Goal: Check status: Check status

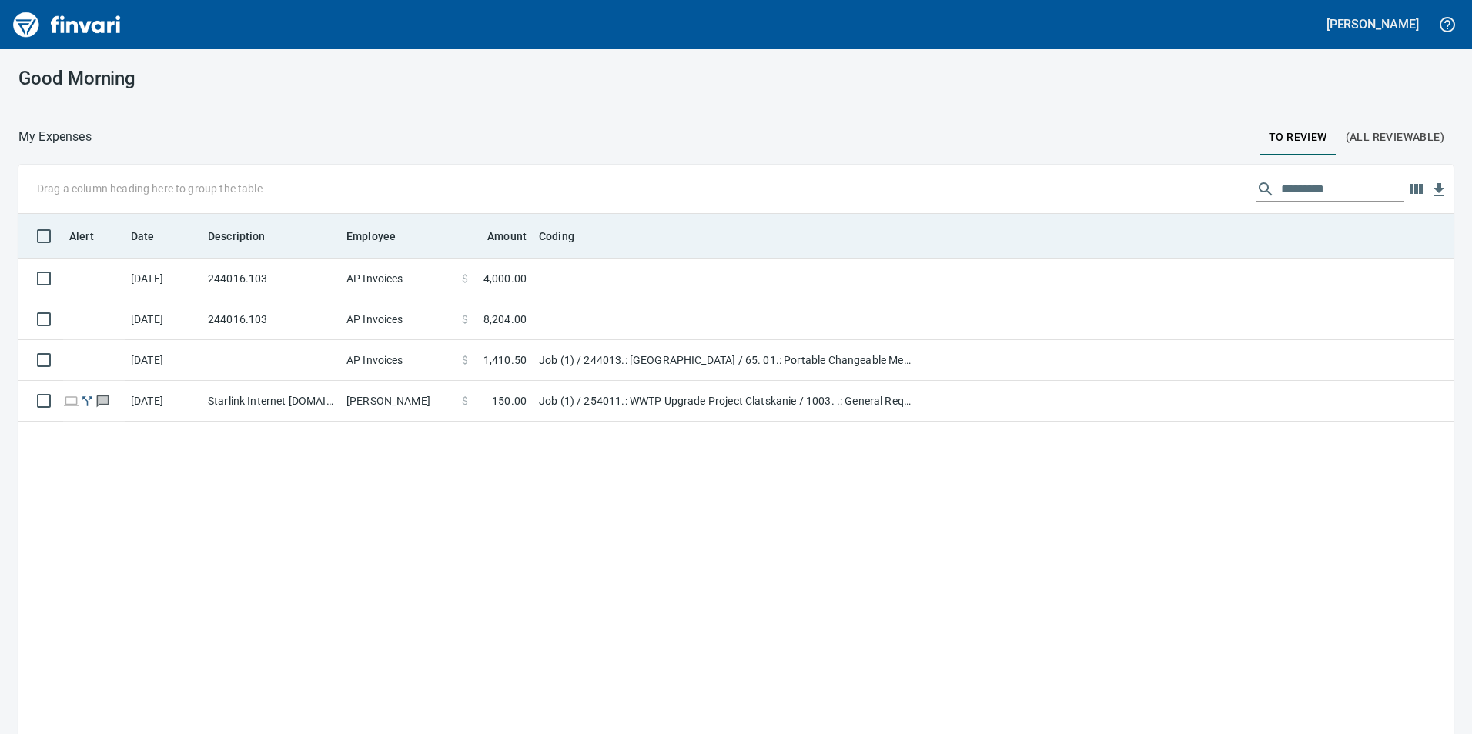
scroll to position [2, 2]
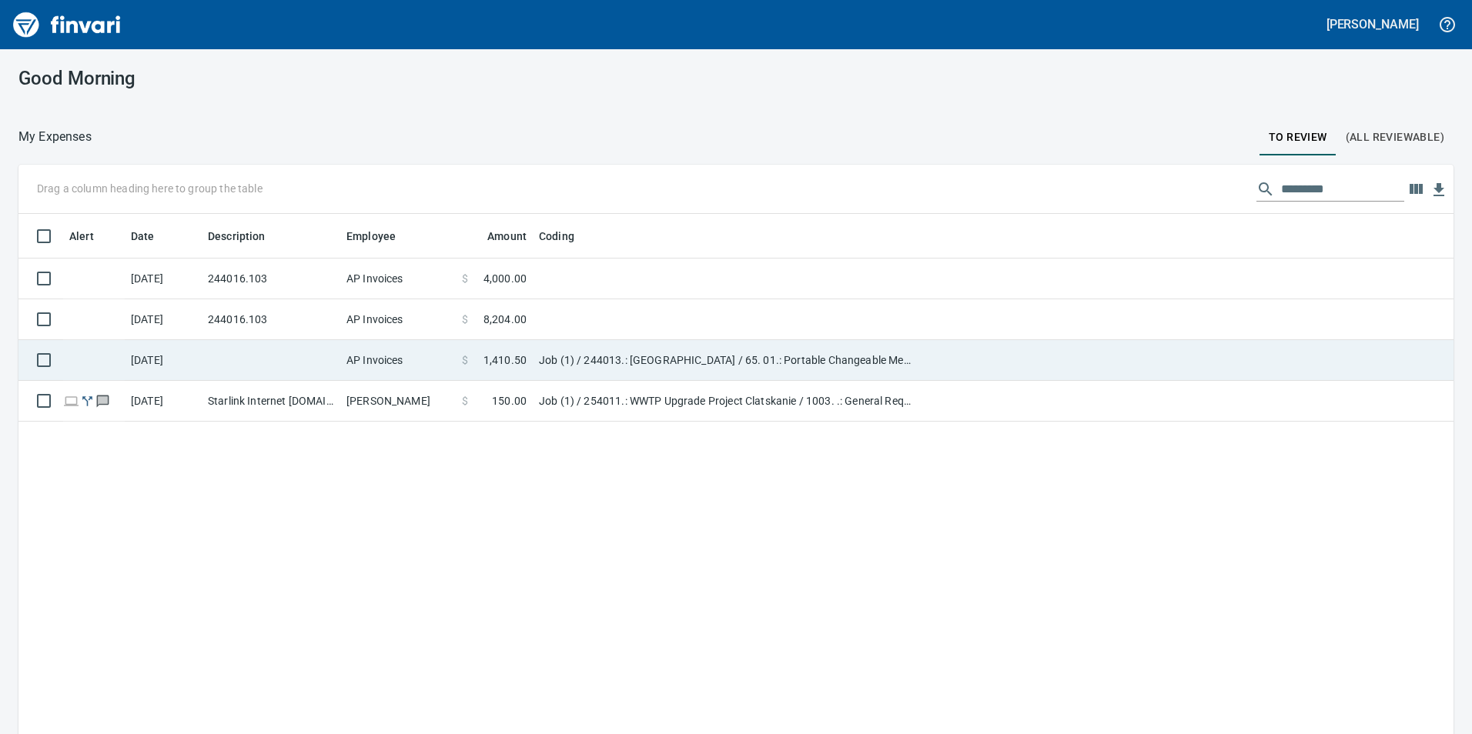
click at [249, 359] on td at bounding box center [271, 360] width 139 height 41
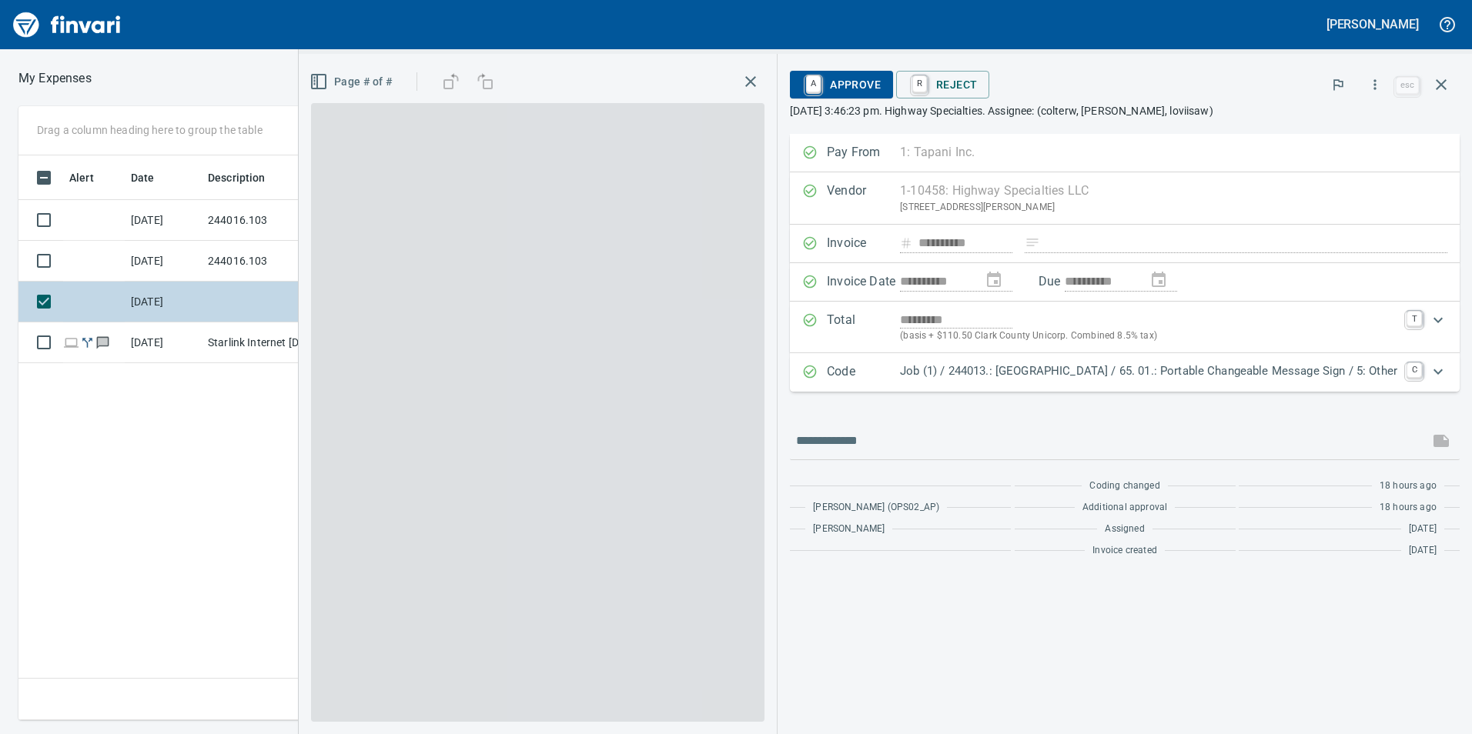
scroll to position [553, 1038]
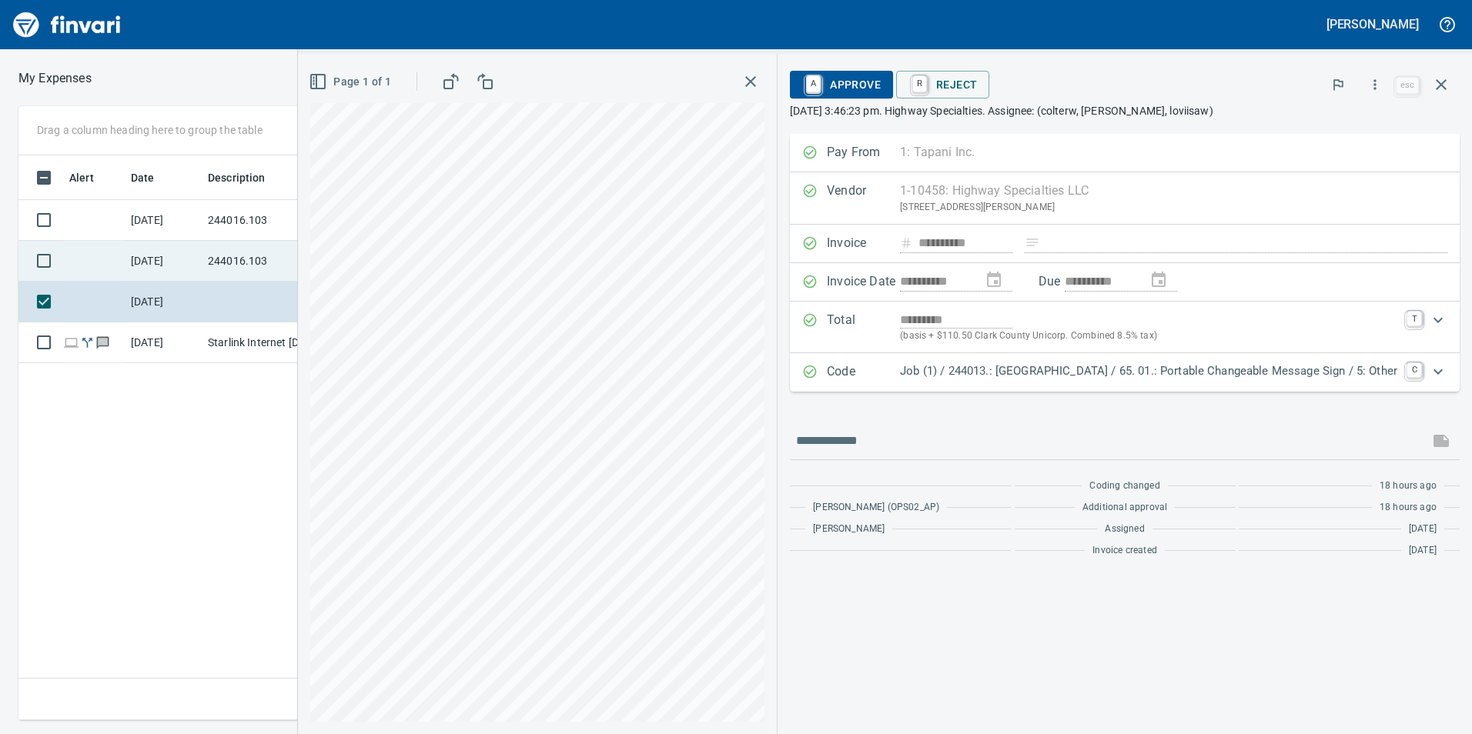
click at [108, 259] on td at bounding box center [94, 261] width 62 height 41
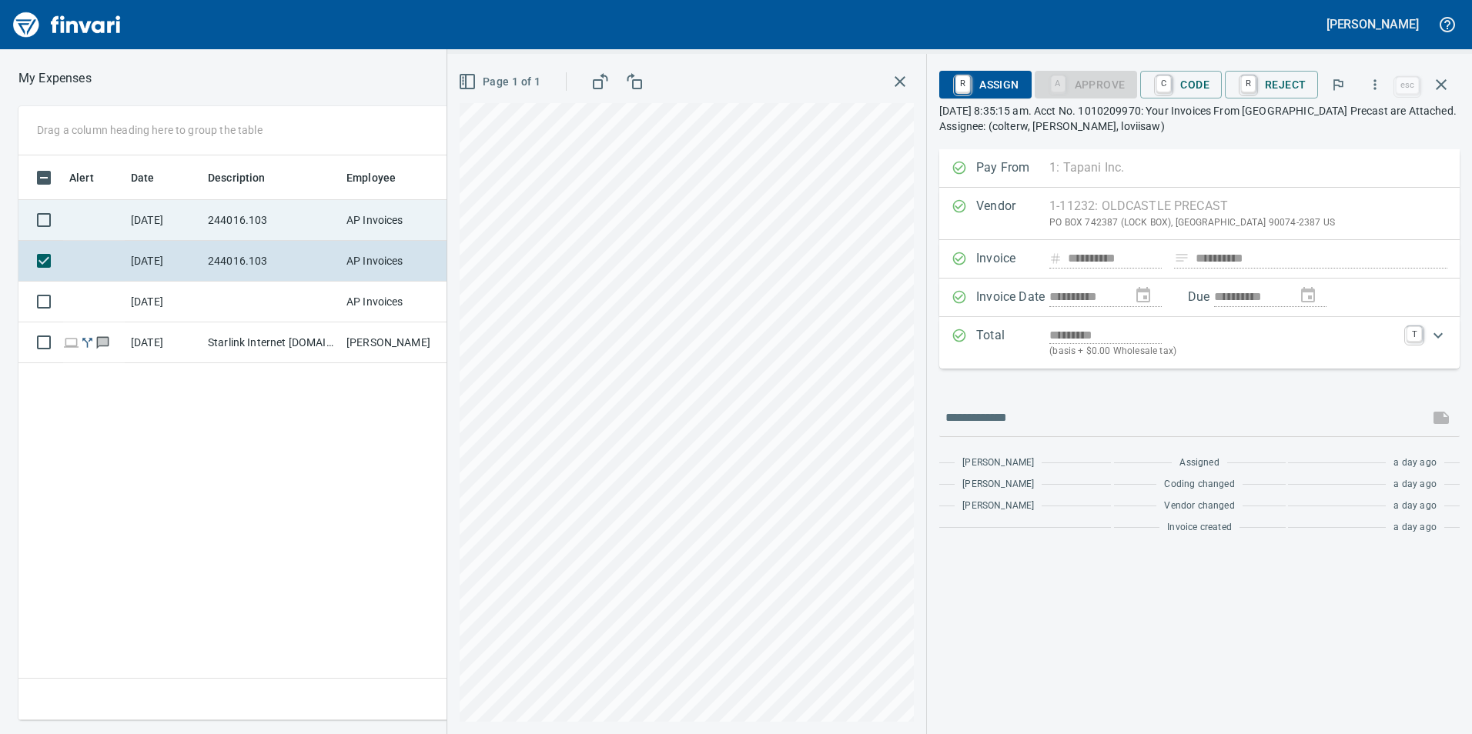
click at [105, 217] on td at bounding box center [94, 220] width 62 height 41
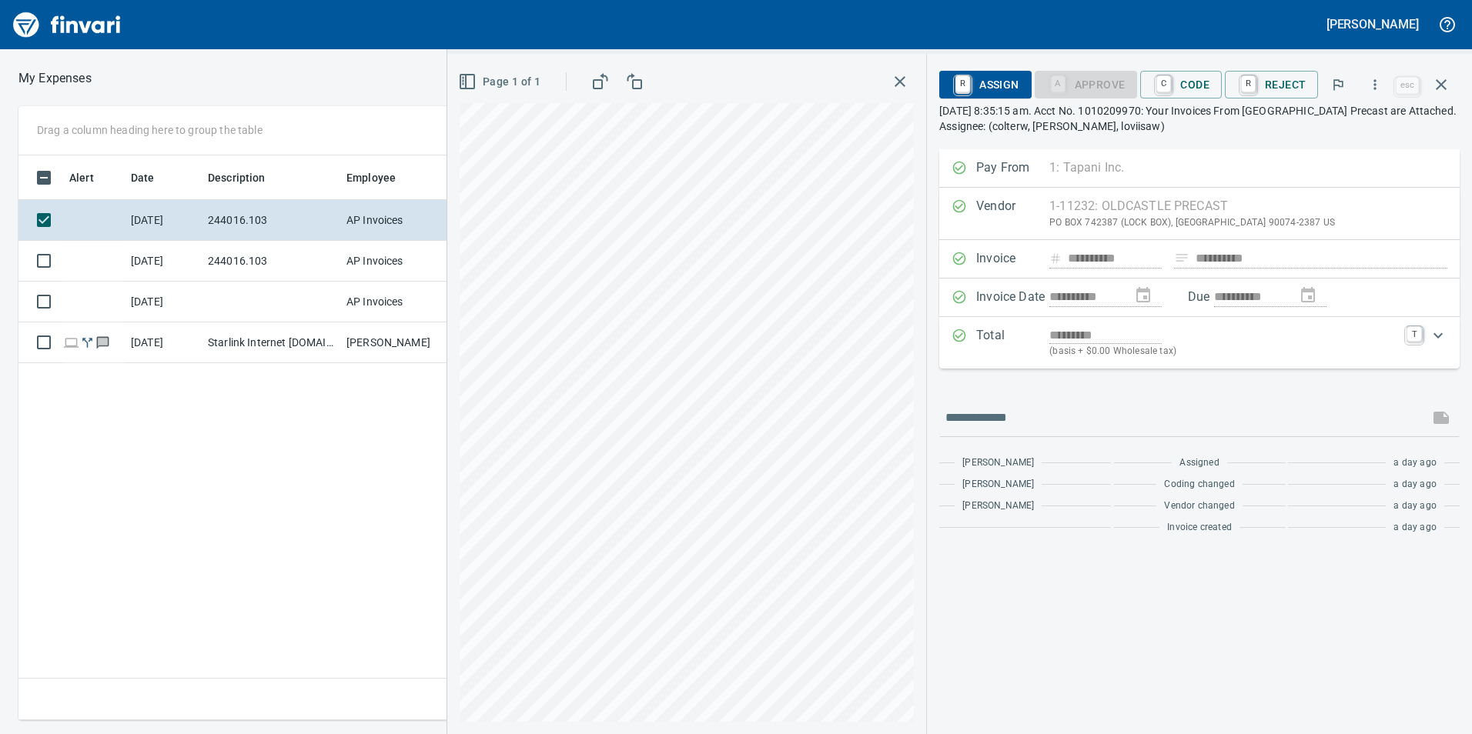
click at [899, 75] on icon "button" at bounding box center [900, 81] width 18 height 18
